Goal: Check status

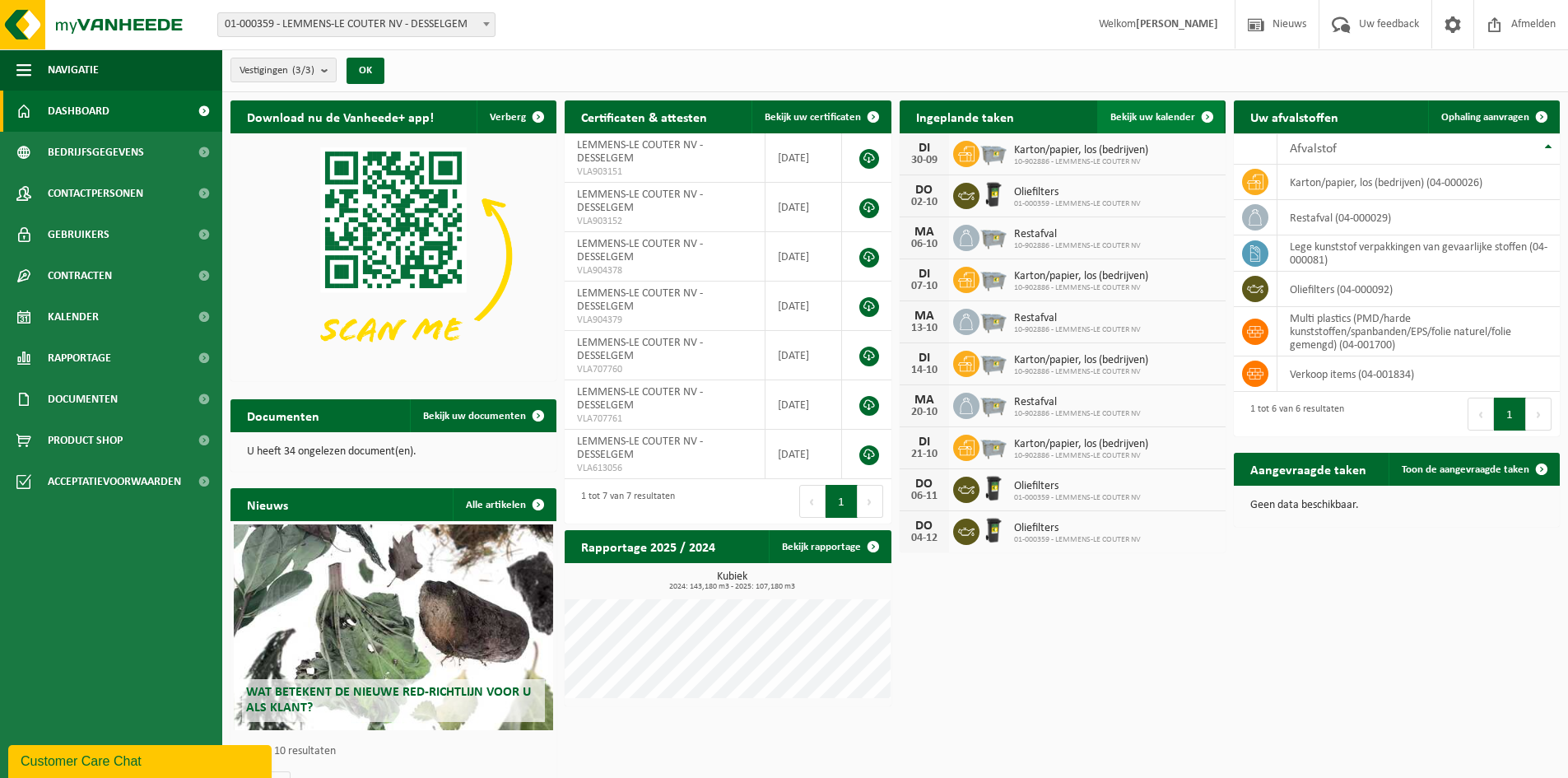
click at [1152, 123] on link "Bekijk uw kalender" at bounding box center [1161, 117] width 126 height 33
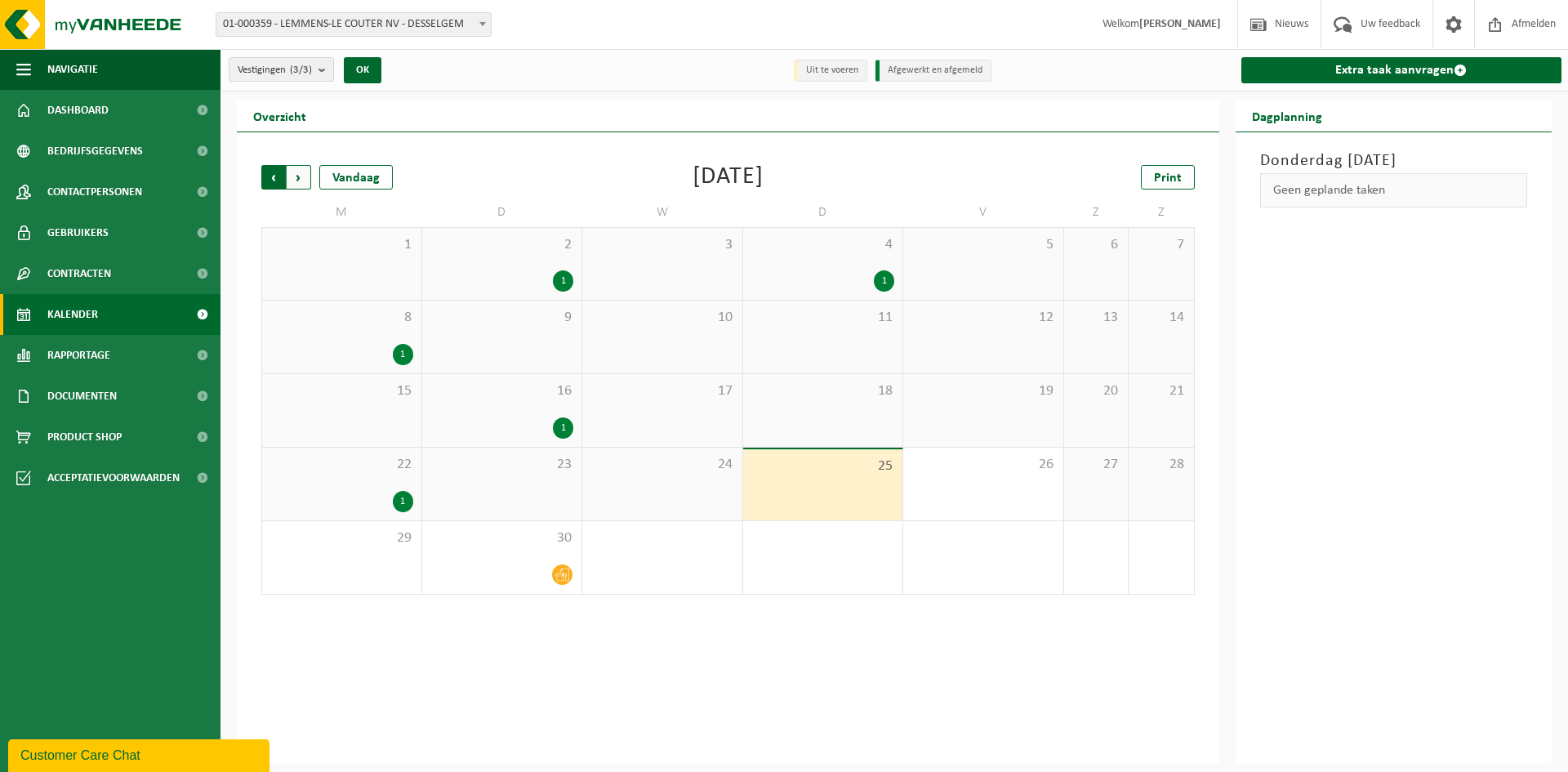
click at [302, 185] on span "Volgende" at bounding box center [299, 177] width 25 height 25
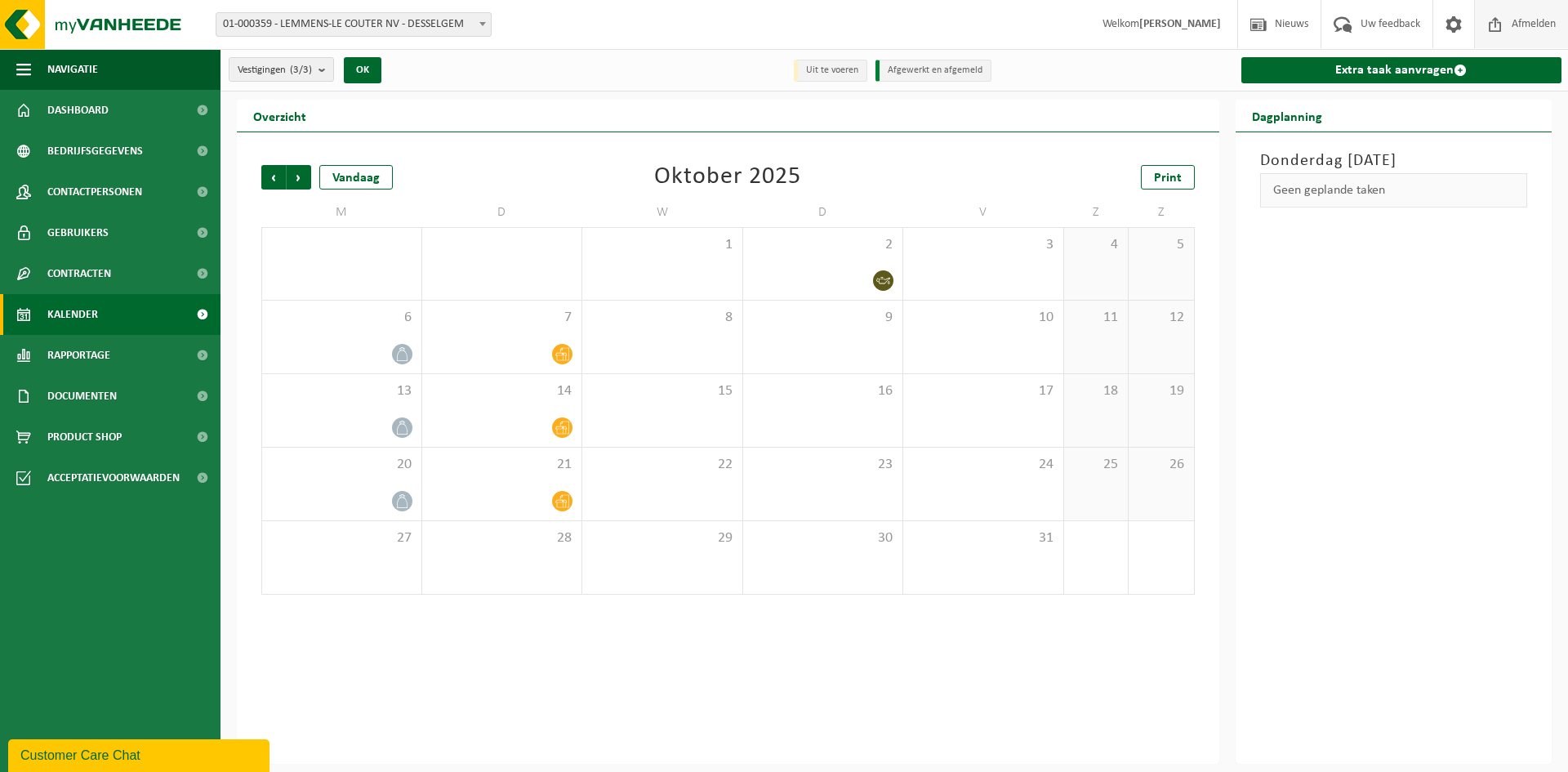
click at [1508, 31] on span "Afmelden" at bounding box center [1534, 24] width 53 height 48
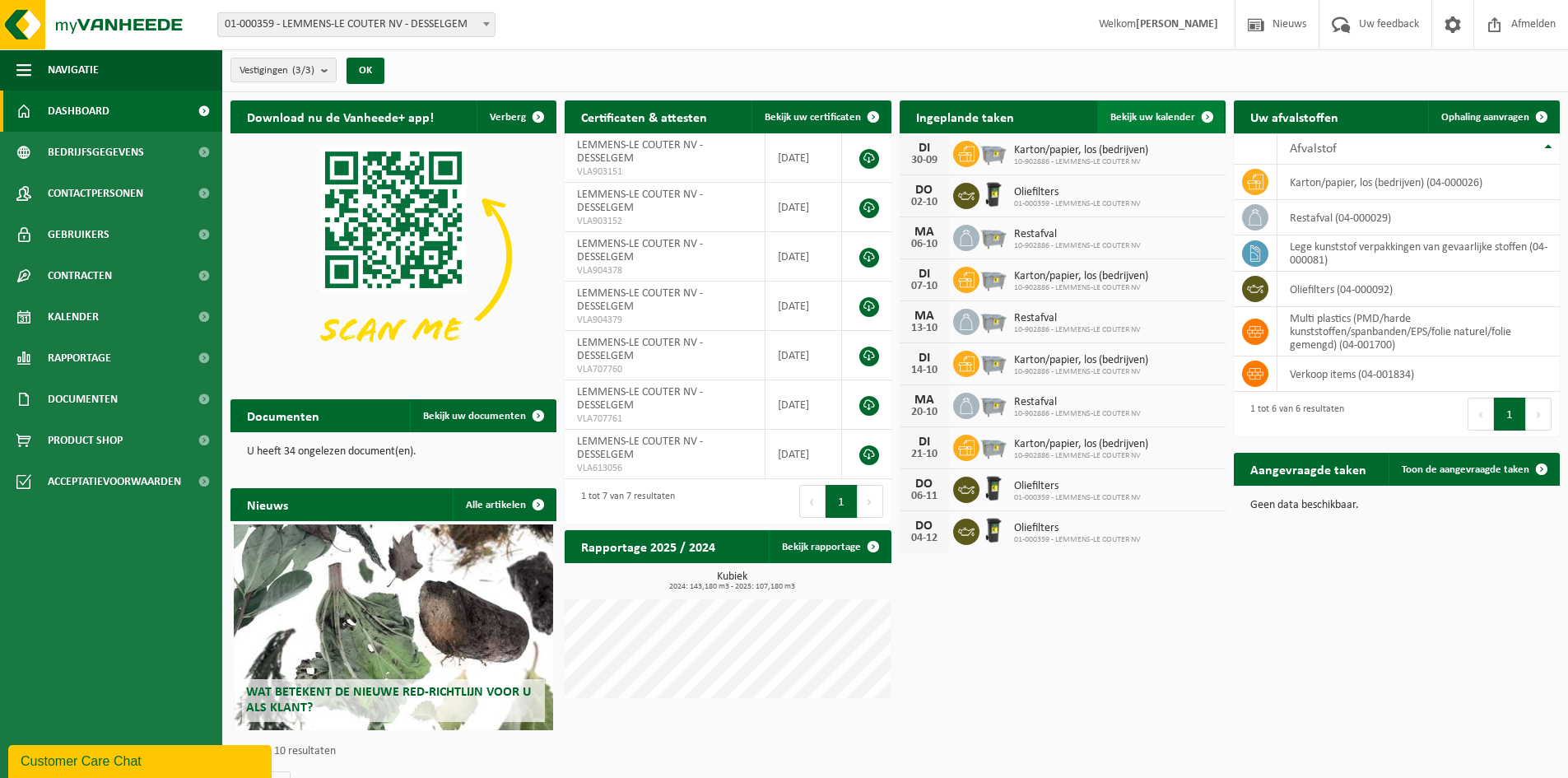
click at [1162, 118] on span "Bekijk uw kalender" at bounding box center [1153, 117] width 85 height 11
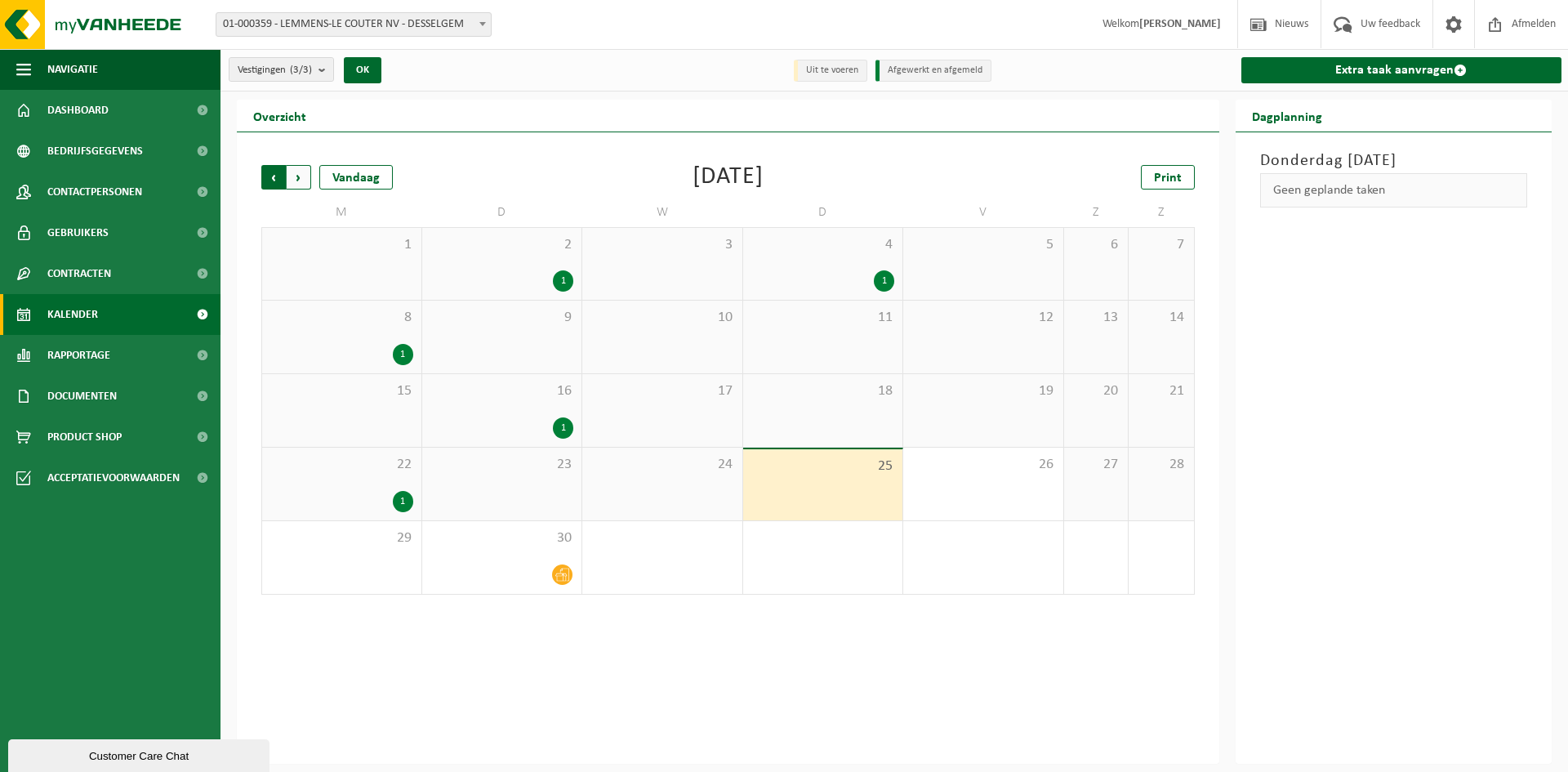
click at [297, 180] on span "Volgende" at bounding box center [299, 177] width 25 height 25
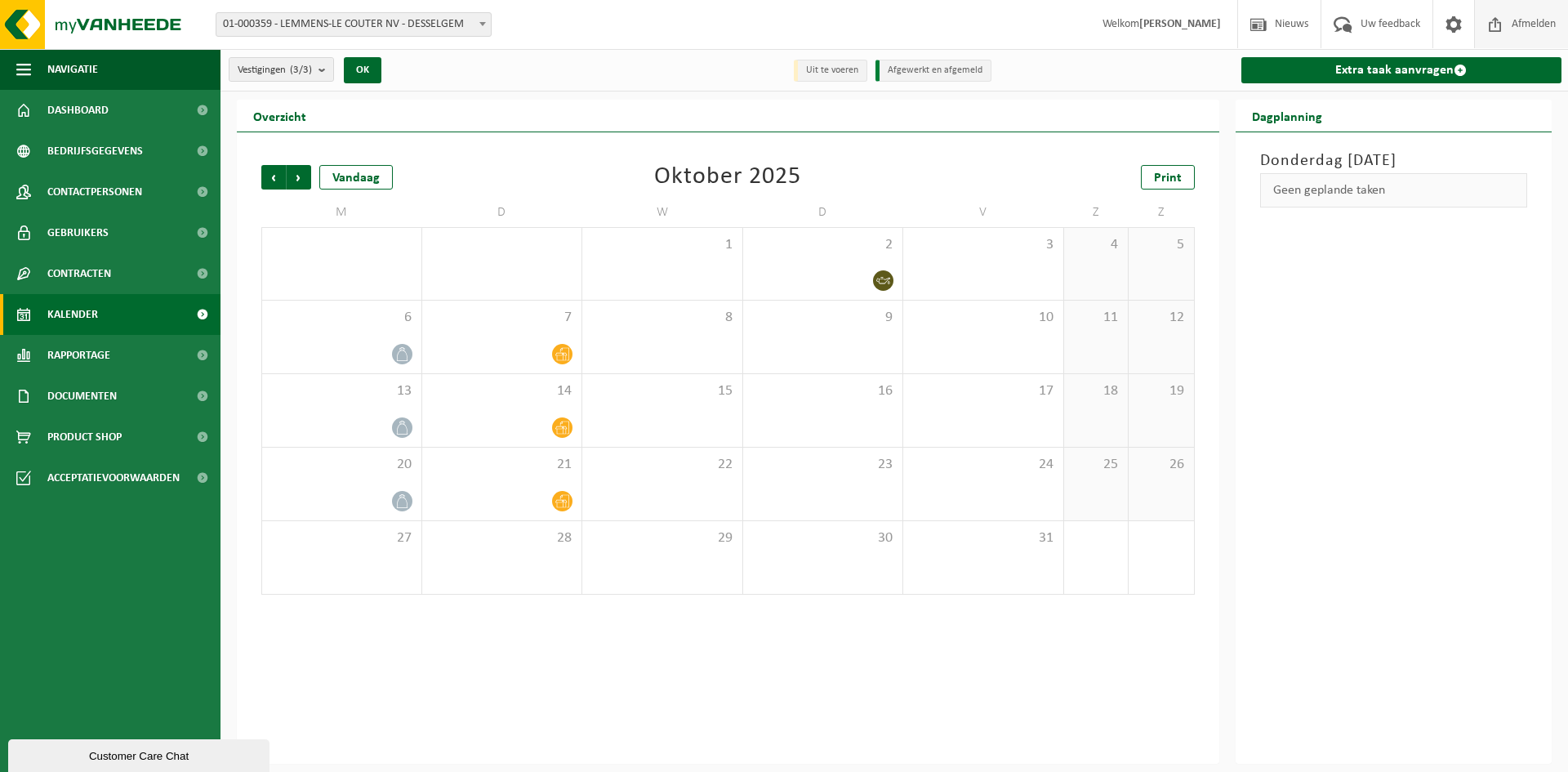
click at [1526, 19] on span "Afmelden" at bounding box center [1534, 24] width 53 height 48
